Goal: Task Accomplishment & Management: Use online tool/utility

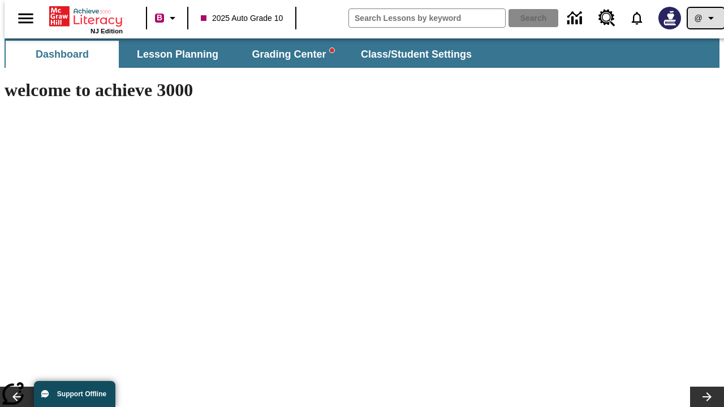
click at [704, 18] on icon "Profile/Settings" at bounding box center [711, 18] width 14 height 14
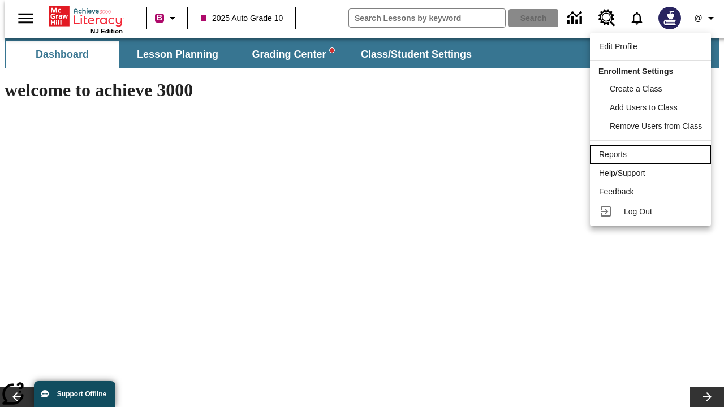
click at [652, 154] on div "Reports" at bounding box center [650, 155] width 103 height 12
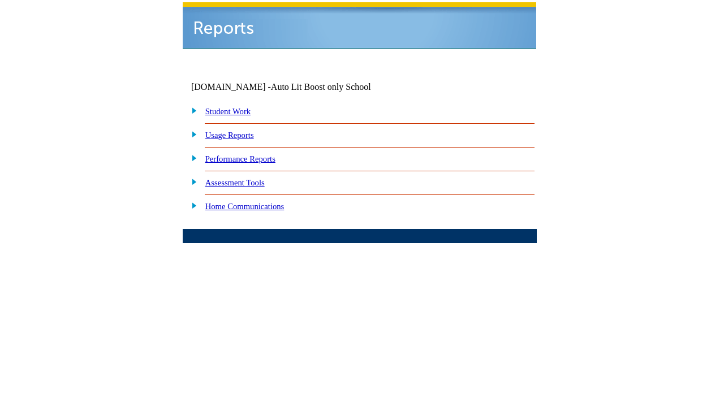
click at [252, 154] on link "Performance Reports" at bounding box center [240, 158] width 70 height 9
click at [0, 0] on link "How are my students performing on reading skills?" at bounding box center [0, 0] width 0 height 0
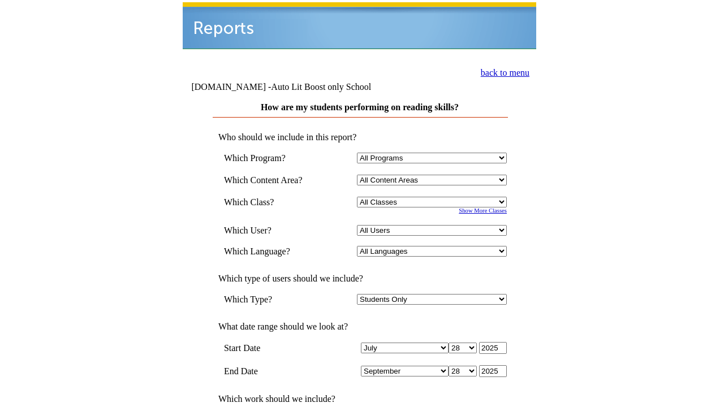
select select "4"
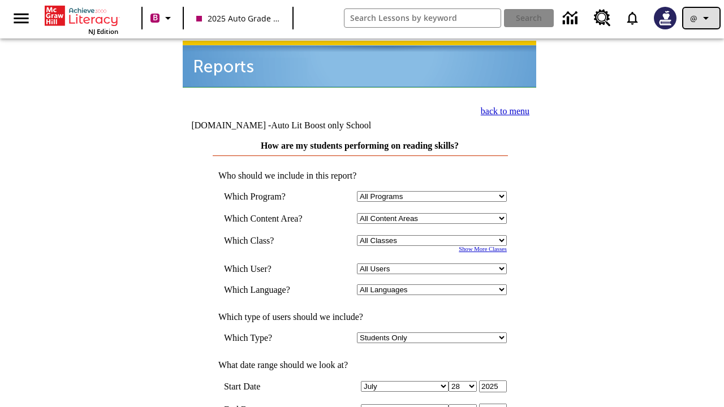
click at [702, 18] on icon "Profile/Settings" at bounding box center [706, 18] width 14 height 14
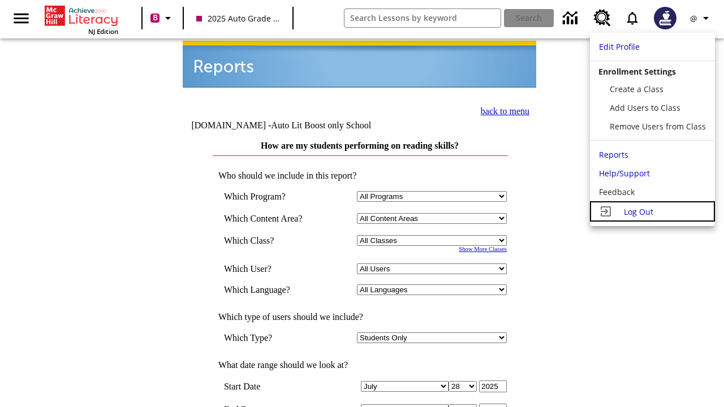
click at [652, 212] on span "Log Out" at bounding box center [638, 212] width 29 height 11
